Goal: Task Accomplishment & Management: Complete application form

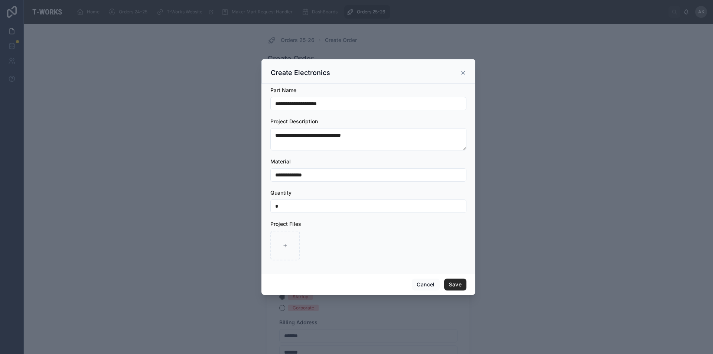
click at [277, 250] on div at bounding box center [285, 246] width 30 height 30
type input "**********"
click at [456, 286] on button "Save" at bounding box center [455, 285] width 22 height 12
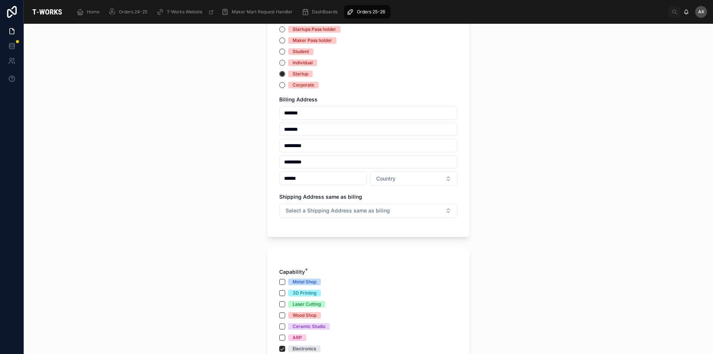
scroll to position [357, 0]
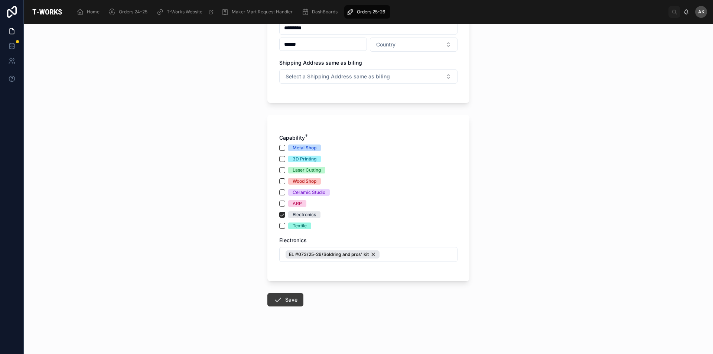
click at [284, 299] on button "Save" at bounding box center [285, 299] width 36 height 13
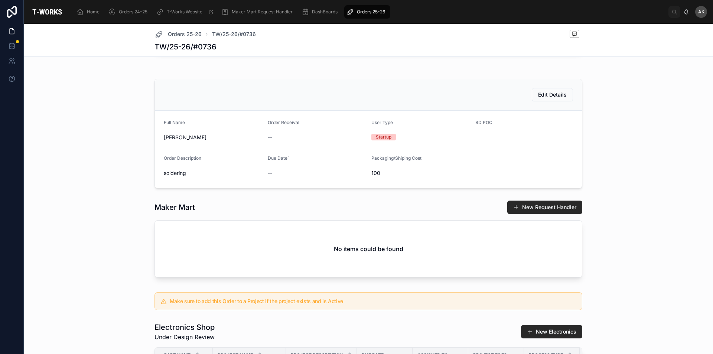
scroll to position [334, 0]
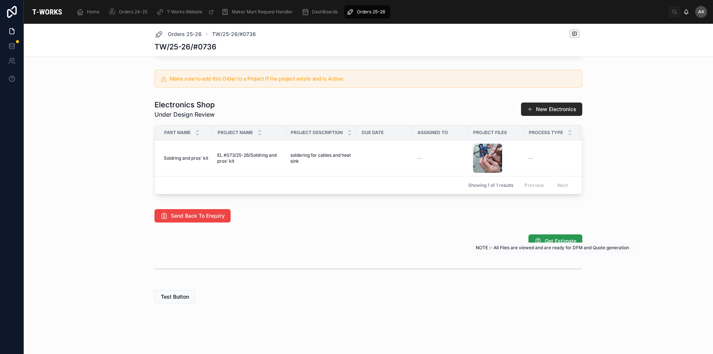
click at [545, 245] on span "Get Estimate" at bounding box center [561, 240] width 32 height 7
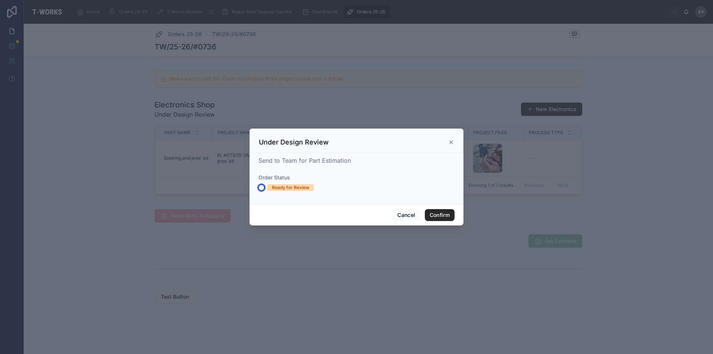
click at [261, 191] on button "Ready for Review" at bounding box center [262, 188] width 6 height 6
click at [450, 140] on icon at bounding box center [451, 142] width 6 height 6
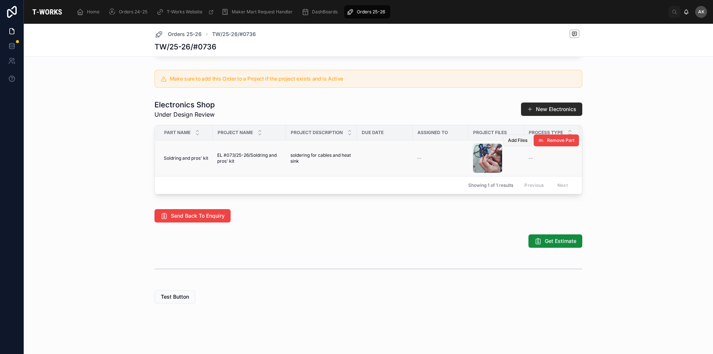
click at [517, 143] on span "Add Files" at bounding box center [517, 140] width 19 height 6
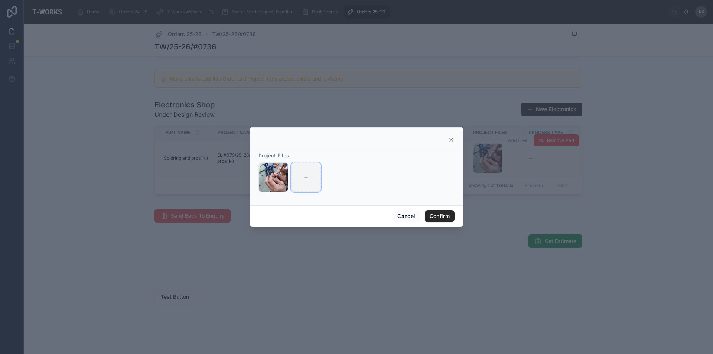
click at [312, 177] on div at bounding box center [306, 177] width 30 height 30
click at [301, 174] on div at bounding box center [306, 177] width 30 height 30
type input "**********"
click at [447, 217] on button "Confirm" at bounding box center [440, 216] width 30 height 12
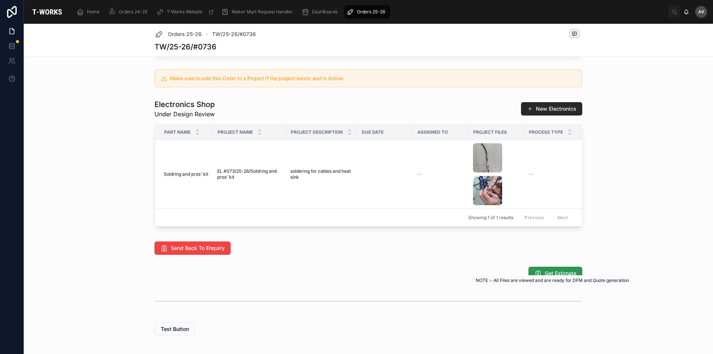
click at [563, 277] on span "Get Estimate" at bounding box center [561, 273] width 32 height 7
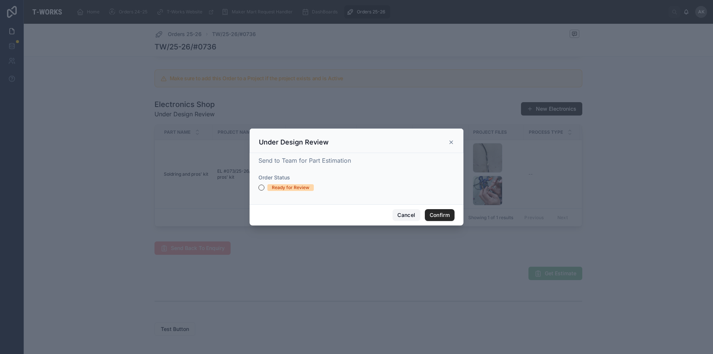
click at [406, 213] on button "Cancel" at bounding box center [406, 215] width 27 height 12
